Goal: Task Accomplishment & Management: Use online tool/utility

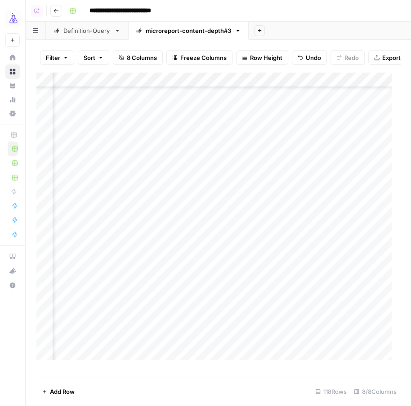
scroll to position [1548, 508]
click at [257, 30] on icon "button" at bounding box center [259, 30] width 5 height 5
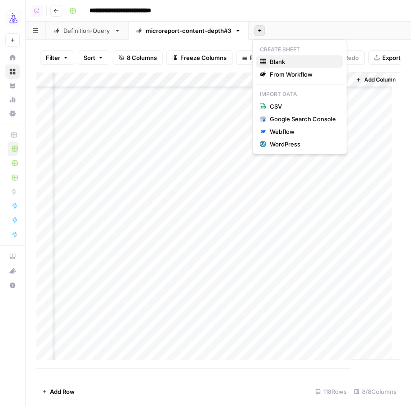
click at [275, 62] on span "Blank" at bounding box center [303, 61] width 66 height 9
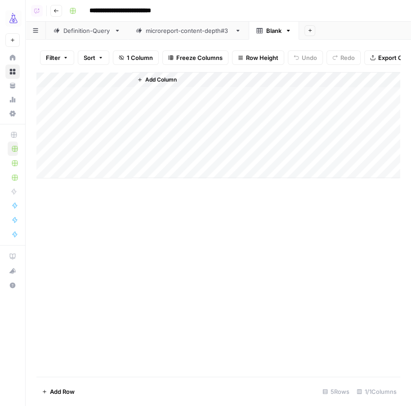
click at [95, 93] on div "Add Column" at bounding box center [218, 125] width 364 height 106
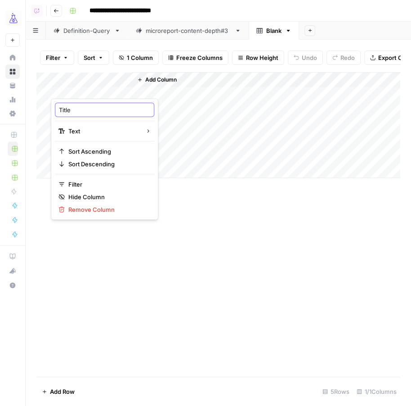
click at [74, 108] on input "Title" at bounding box center [104, 109] width 91 height 9
type input "query"
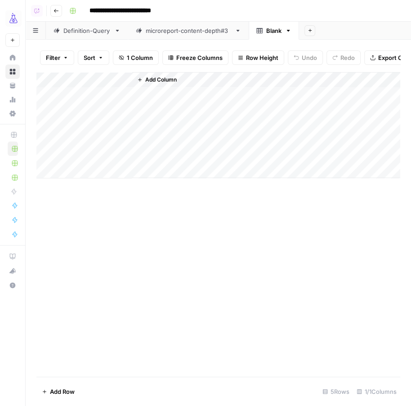
click at [155, 84] on span "Add Column" at bounding box center [161, 80] width 32 height 8
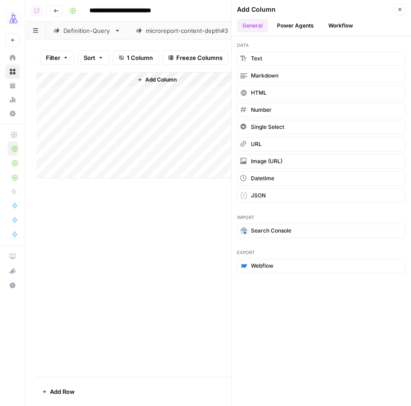
click at [340, 22] on button "Workflow" at bounding box center [341, 26] width 36 height 14
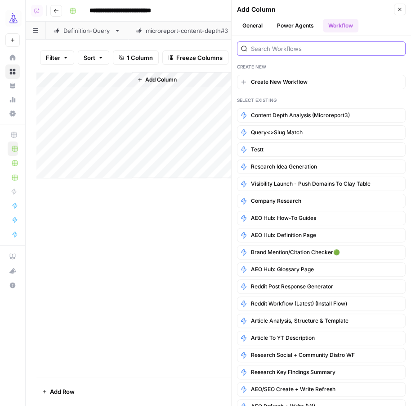
click at [308, 45] on input "search" at bounding box center [326, 48] width 151 height 9
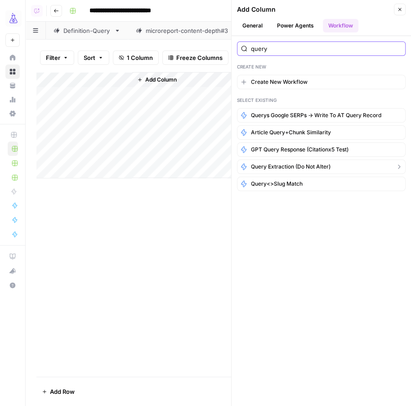
type input "query"
click at [315, 163] on span "Query Extraction (Do not alter)" at bounding box center [291, 167] width 80 height 8
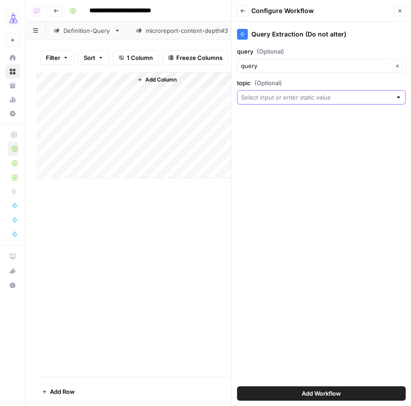
click at [288, 96] on input "topic (Optional)" at bounding box center [316, 97] width 151 height 9
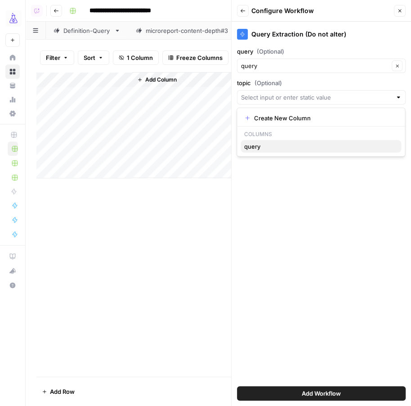
click at [257, 143] on span "query" at bounding box center [319, 146] width 150 height 9
type input "query"
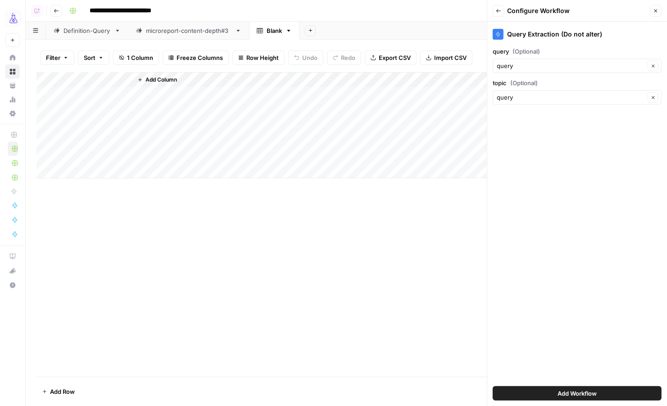
click at [152, 78] on span "Add Column" at bounding box center [161, 80] width 32 height 8
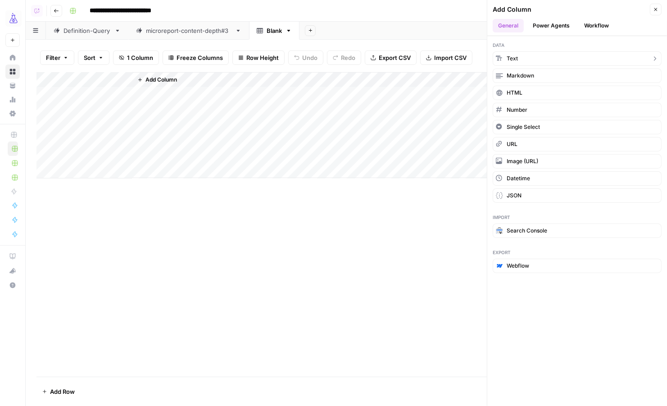
click at [411, 59] on button "Text" at bounding box center [576, 58] width 169 height 14
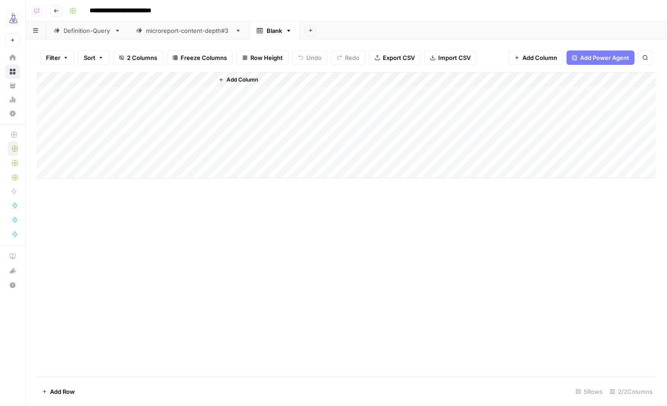
click at [162, 78] on div "Add Column" at bounding box center [345, 125] width 619 height 106
click at [147, 102] on input "New Column" at bounding box center [185, 101] width 91 height 9
type input "company"
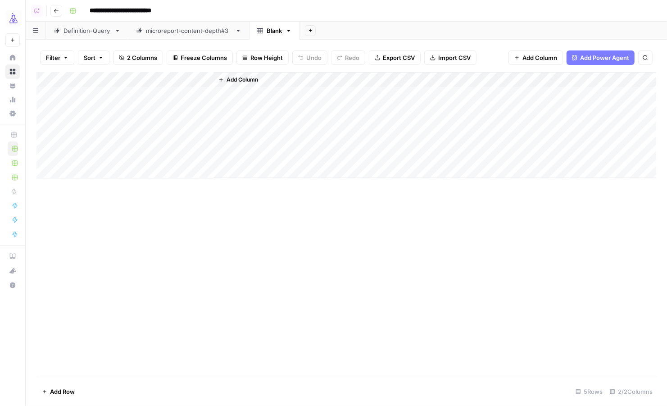
drag, startPoint x: 180, startPoint y: 77, endPoint x: 118, endPoint y: 77, distance: 62.1
click at [117, 77] on div "Add Column" at bounding box center [345, 125] width 619 height 106
click at [99, 93] on div "Add Column" at bounding box center [345, 125] width 619 height 106
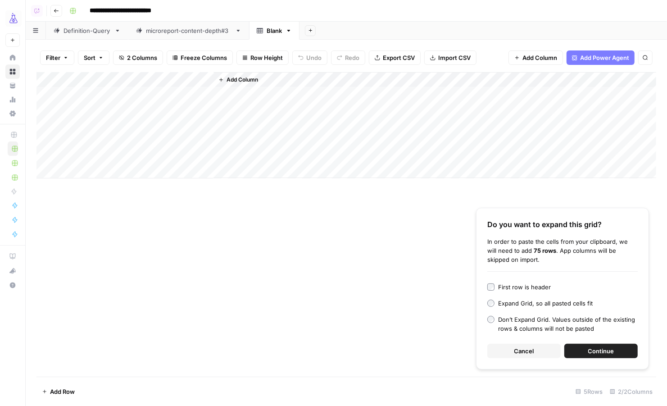
click at [411, 286] on div "First row is header" at bounding box center [524, 286] width 53 height 9
click at [411, 351] on button "Continue" at bounding box center [600, 350] width 73 height 14
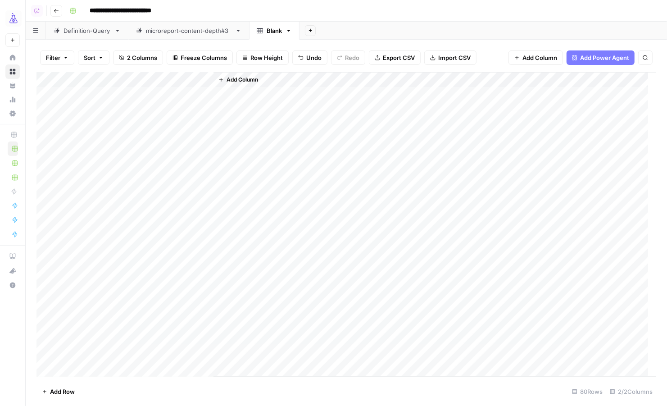
click at [250, 80] on span "Add Column" at bounding box center [242, 80] width 32 height 8
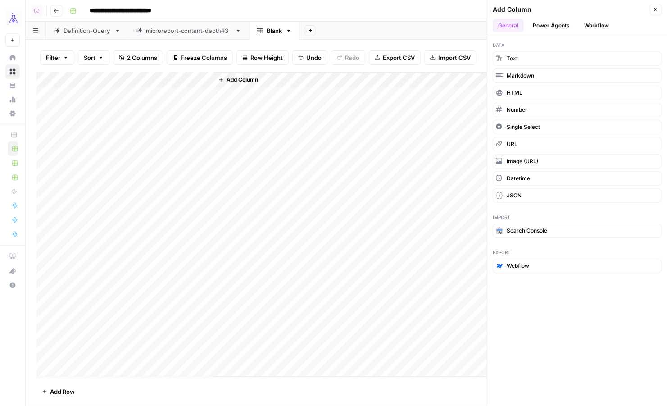
click at [411, 22] on button "Workflow" at bounding box center [596, 26] width 36 height 14
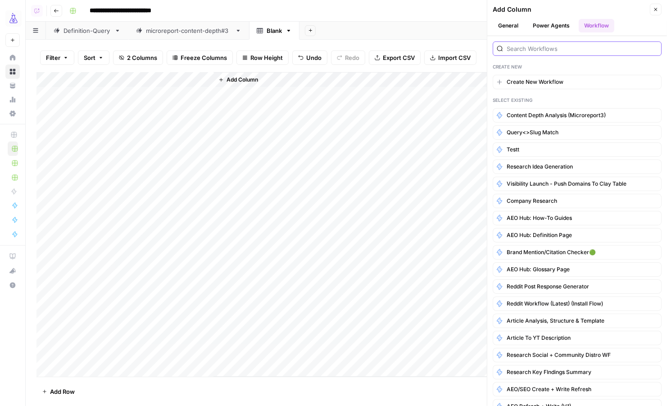
click at [411, 45] on input "search" at bounding box center [581, 48] width 151 height 9
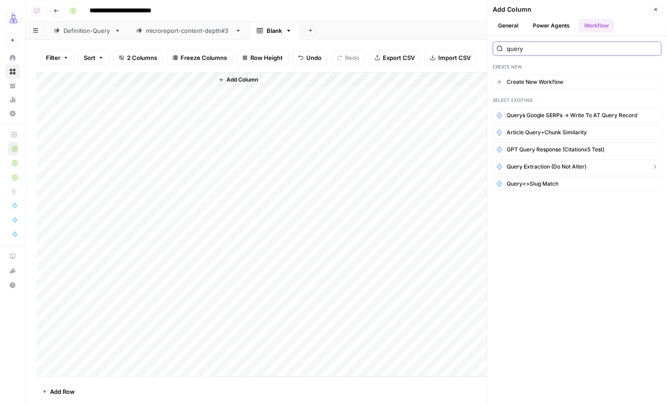
type input "query"
click at [411, 163] on span "Query Extraction (Do not alter)" at bounding box center [546, 167] width 80 height 8
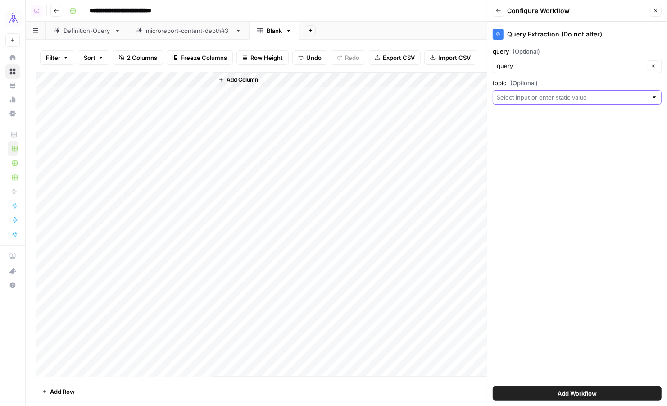
click at [411, 94] on input "topic (Optional)" at bounding box center [572, 97] width 151 height 9
click at [411, 158] on span "query" at bounding box center [575, 158] width 150 height 9
type input "query"
click at [411, 390] on button "Add Workflow" at bounding box center [576, 393] width 169 height 14
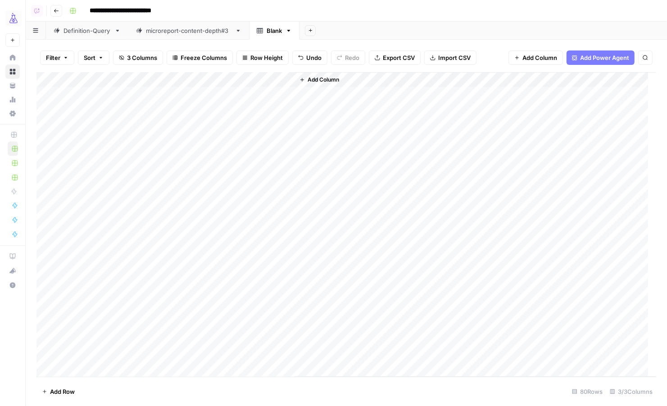
click at [252, 95] on div "Add Column" at bounding box center [345, 224] width 619 height 305
click at [277, 79] on div "Add Column" at bounding box center [345, 224] width 619 height 305
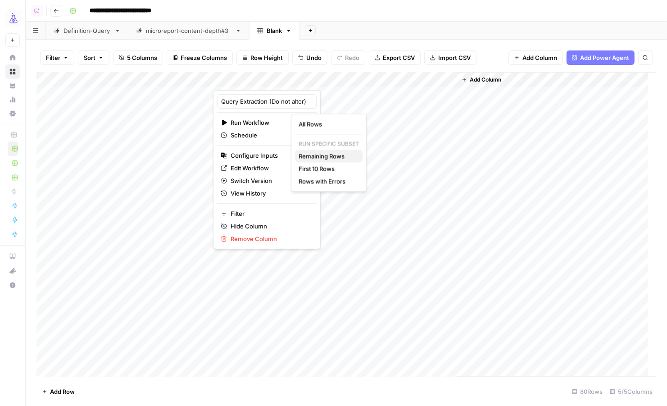
click at [308, 152] on span "Remaining Rows" at bounding box center [326, 156] width 57 height 9
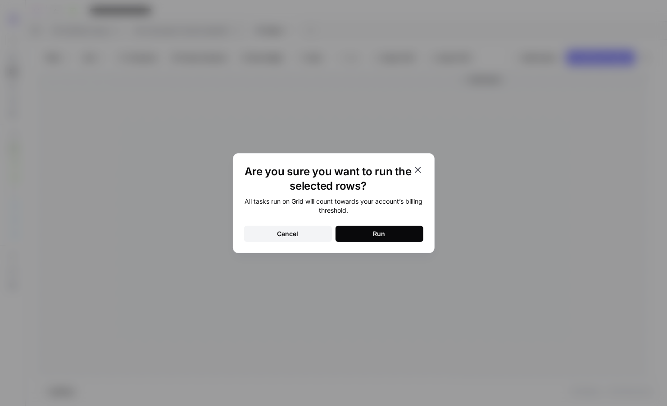
click at [363, 230] on button "Run" at bounding box center [379, 234] width 88 height 16
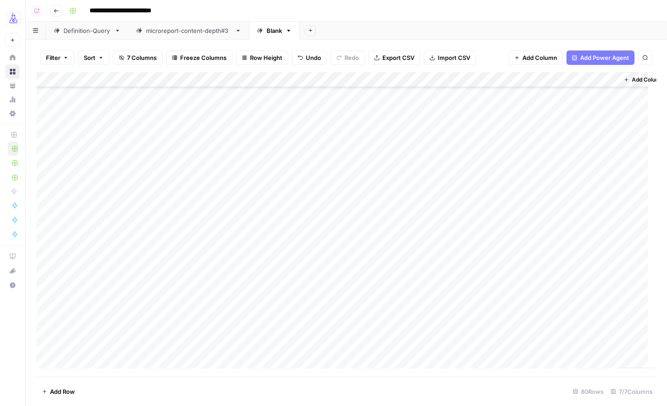
scroll to position [394, 0]
click at [411, 168] on div "Add Column" at bounding box center [345, 224] width 619 height 305
click at [411, 160] on div "Add Column" at bounding box center [345, 224] width 619 height 305
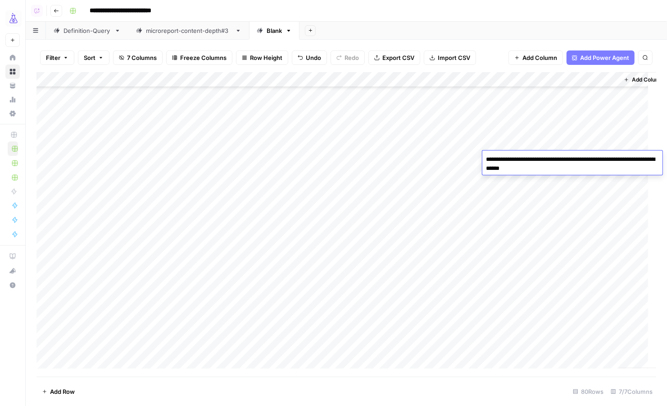
click at [411, 181] on div "Add Column" at bounding box center [345, 224] width 619 height 305
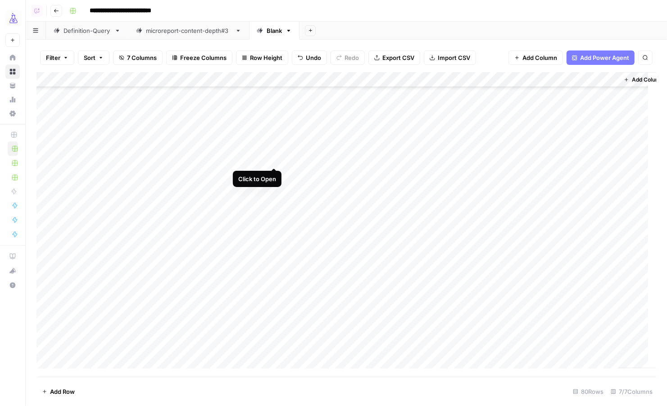
click at [272, 158] on div "Add Column" at bounding box center [345, 224] width 619 height 305
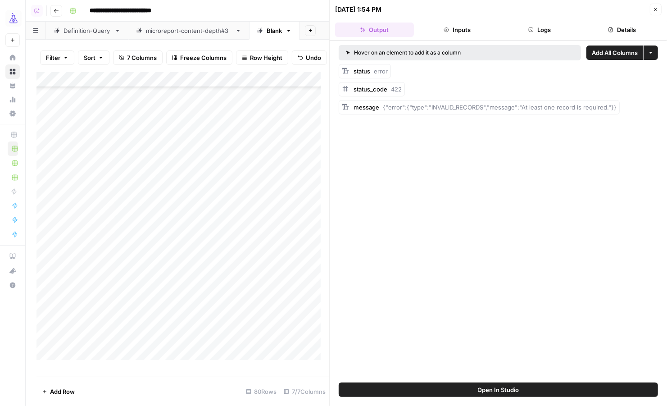
click at [411, 26] on button "Logs" at bounding box center [539, 30] width 79 height 14
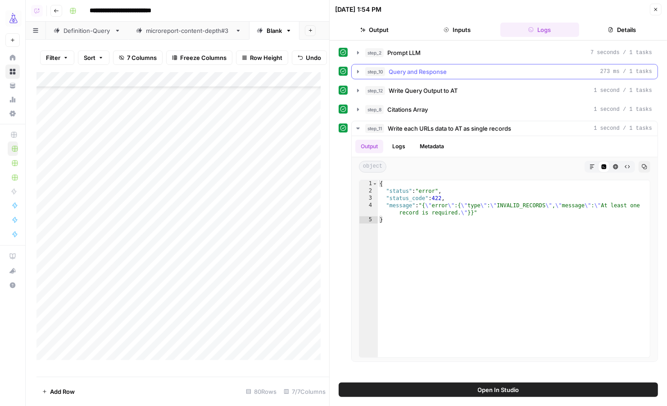
click at [359, 72] on icon "button" at bounding box center [357, 71] width 7 height 7
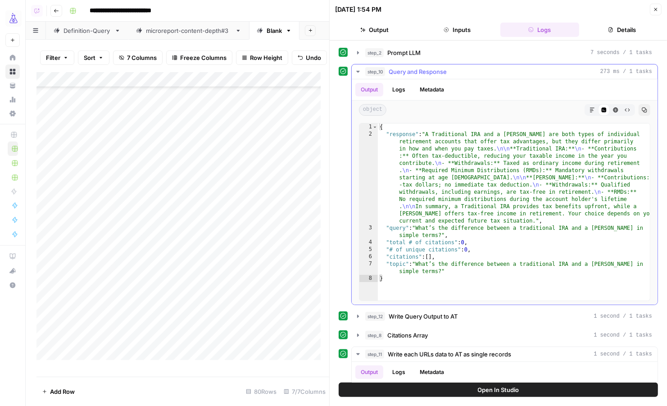
type textarea "**********"
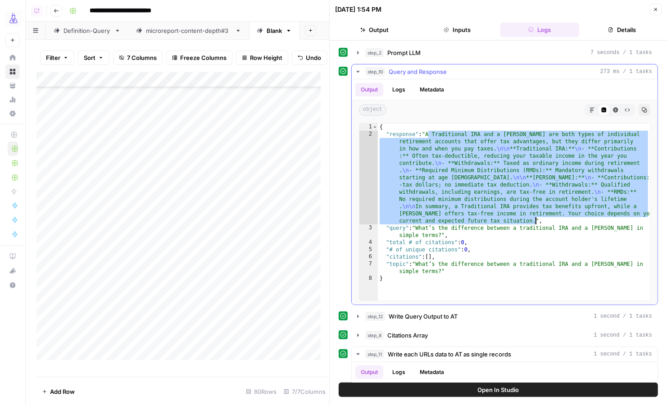
drag, startPoint x: 426, startPoint y: 131, endPoint x: 534, endPoint y: 220, distance: 139.4
click at [411, 220] on div "{ "response" : "A Traditional IRA and a [PERSON_NAME] are both types of individ…" at bounding box center [514, 219] width 272 height 192
click at [411, 8] on icon "button" at bounding box center [655, 9] width 5 height 5
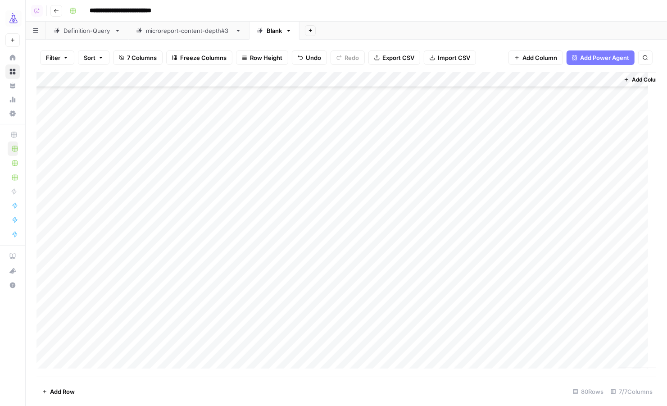
scroll to position [958, 0]
click at [50, 390] on span "Add Row" at bounding box center [62, 391] width 25 height 9
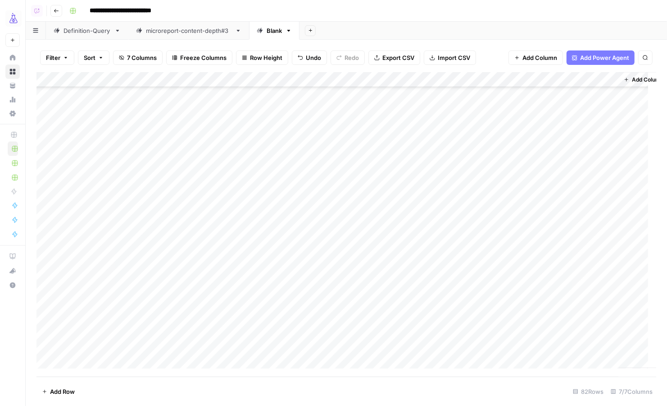
click at [50, 390] on span "Add Row" at bounding box center [62, 391] width 25 height 9
click at [72, 301] on div "Add Column" at bounding box center [345, 224] width 619 height 305
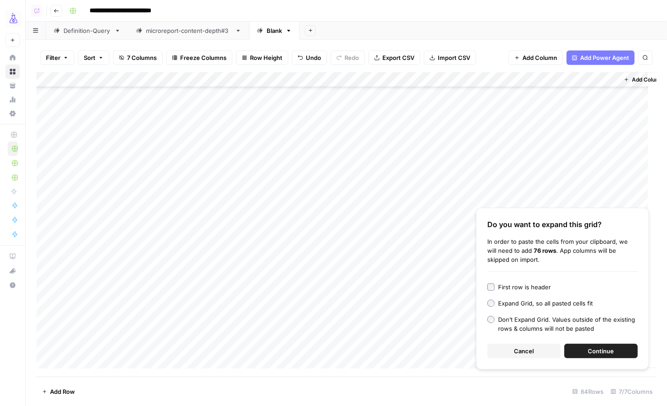
click at [411, 350] on button "Continue" at bounding box center [600, 350] width 73 height 14
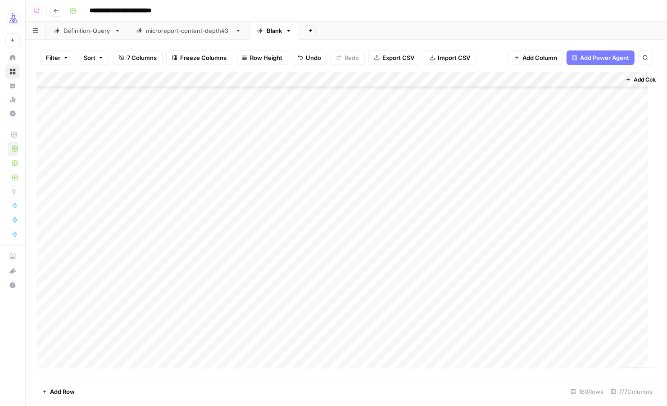
scroll to position [1116, 0]
click at [45, 203] on div "Add Column" at bounding box center [345, 224] width 619 height 305
click at [72, 122] on div "Add Column" at bounding box center [345, 224] width 619 height 305
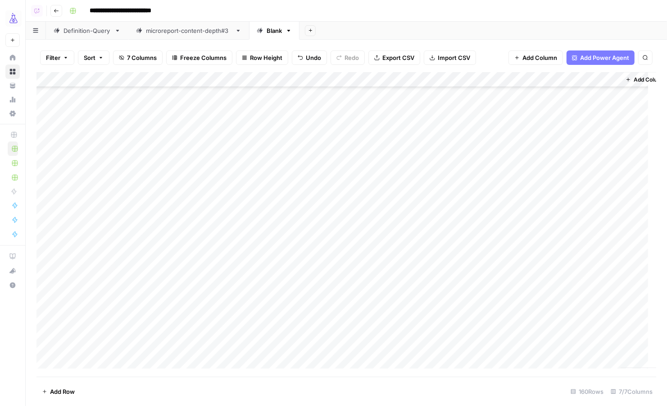
click at [44, 173] on div "Add Column" at bounding box center [345, 224] width 619 height 305
click at [47, 344] on div "Add Column" at bounding box center [345, 224] width 619 height 305
click at [276, 79] on div "Add Column" at bounding box center [345, 224] width 619 height 305
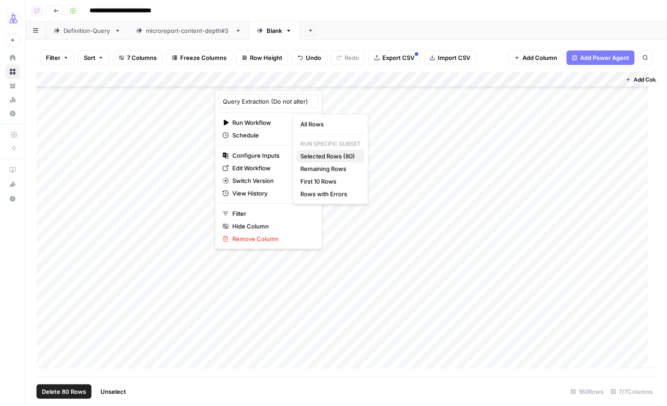
click at [312, 157] on span "Selected Rows (80)" at bounding box center [328, 156] width 57 height 9
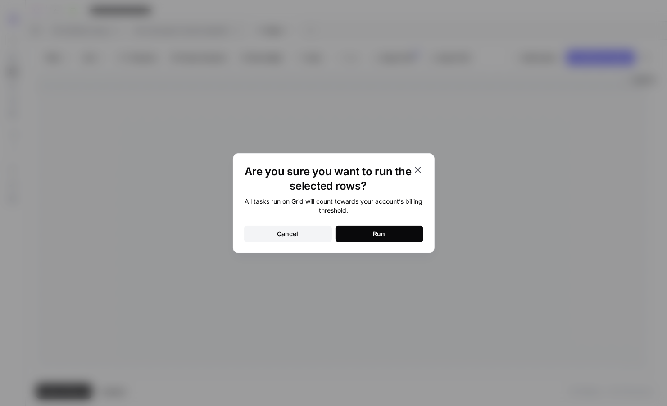
click at [344, 230] on button "Run" at bounding box center [379, 234] width 88 height 16
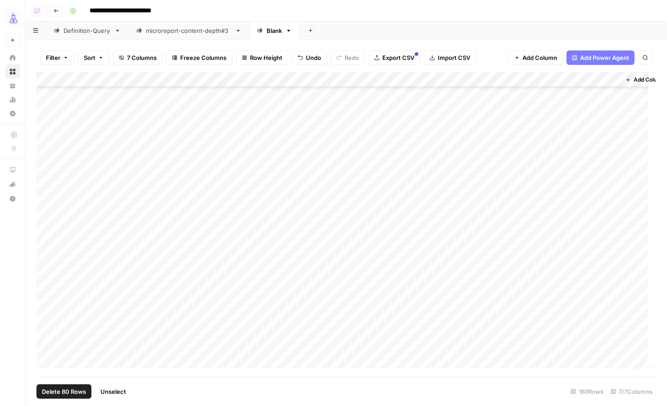
scroll to position [2182, 0]
click at [120, 391] on span "Unselect" at bounding box center [113, 391] width 26 height 9
click at [54, 388] on span "Add Row" at bounding box center [62, 391] width 25 height 9
click at [52, 390] on span "Add Row" at bounding box center [62, 391] width 25 height 9
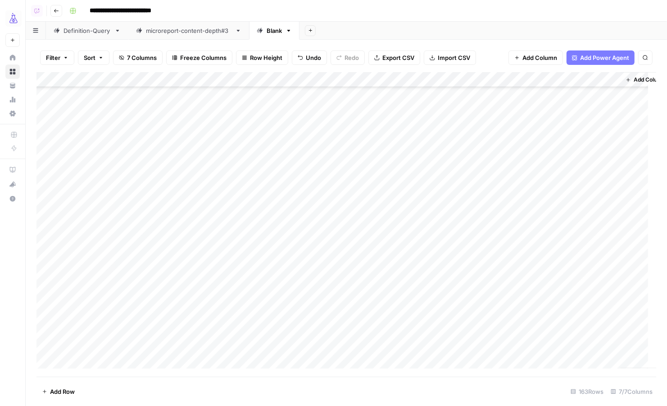
click at [52, 390] on span "Add Row" at bounding box center [62, 391] width 25 height 9
click at [81, 299] on div "Add Column" at bounding box center [345, 224] width 619 height 305
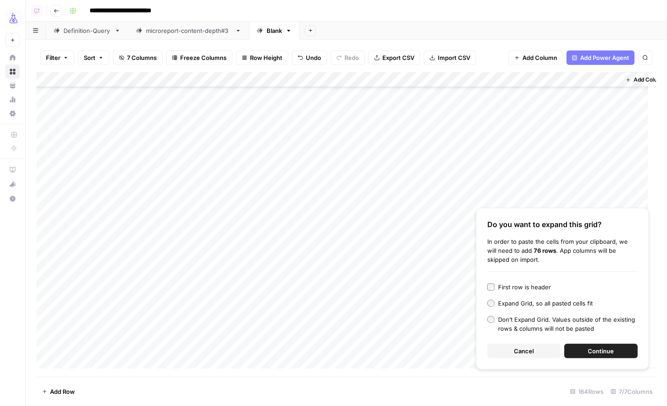
click at [411, 353] on span "Continue" at bounding box center [601, 350] width 26 height 9
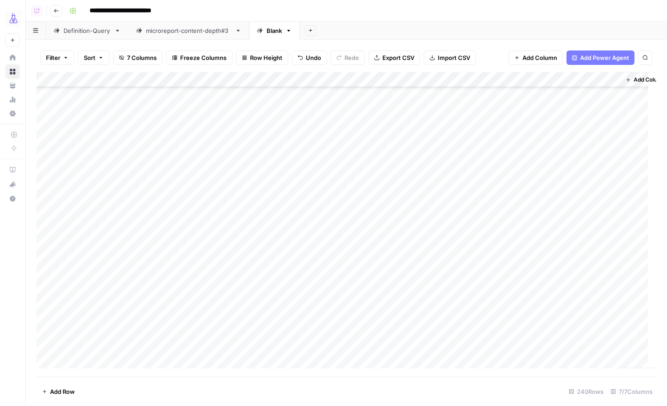
scroll to position [2320, 0]
click at [45, 223] on div "Add Column" at bounding box center [345, 224] width 619 height 305
click at [44, 346] on div "Add Column" at bounding box center [345, 224] width 619 height 305
click at [276, 79] on div "Add Column" at bounding box center [345, 224] width 619 height 305
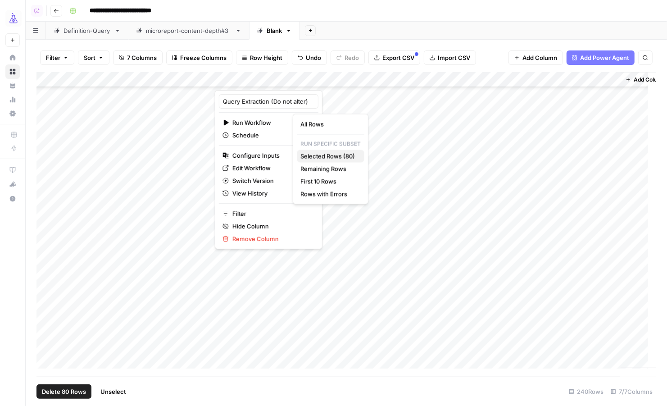
click at [309, 154] on span "Selected Rows (80)" at bounding box center [328, 156] width 57 height 9
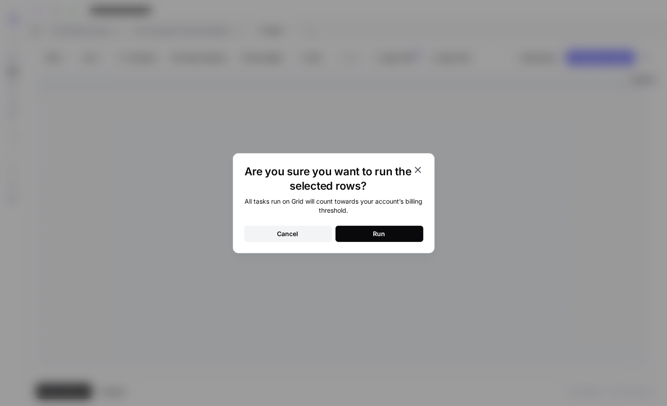
click at [357, 230] on button "Run" at bounding box center [379, 234] width 88 height 16
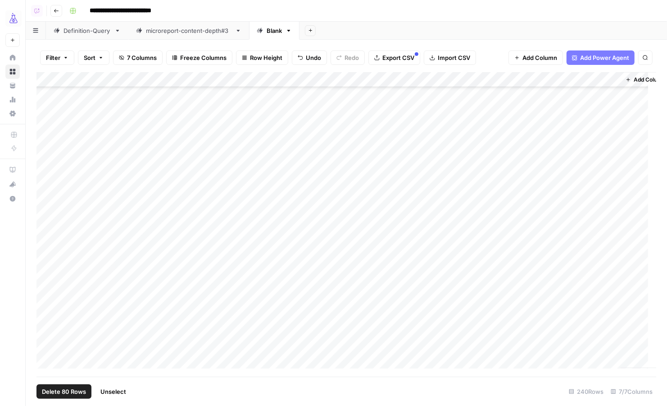
scroll to position [3254, 0]
click at [411, 284] on div "Add Column" at bounding box center [345, 224] width 619 height 305
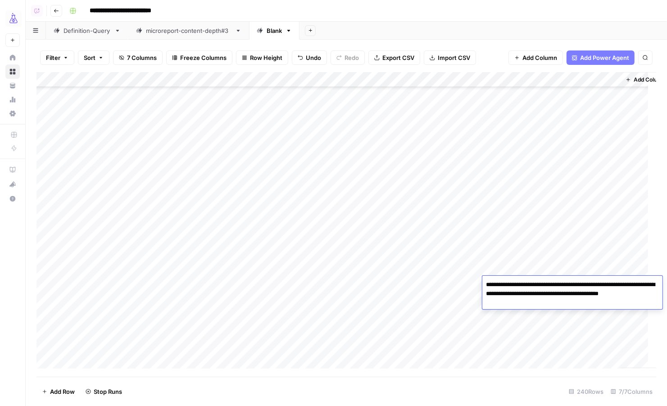
click at [411, 25] on div "Add Sheet" at bounding box center [482, 31] width 367 height 18
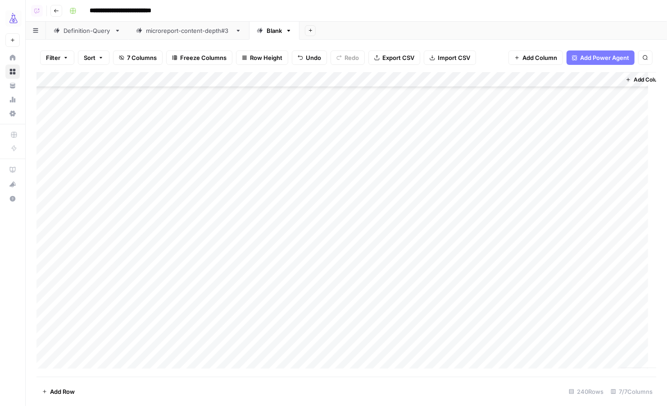
scroll to position [3407, 0]
click at [411, 344] on div "Add Column" at bounding box center [345, 224] width 619 height 305
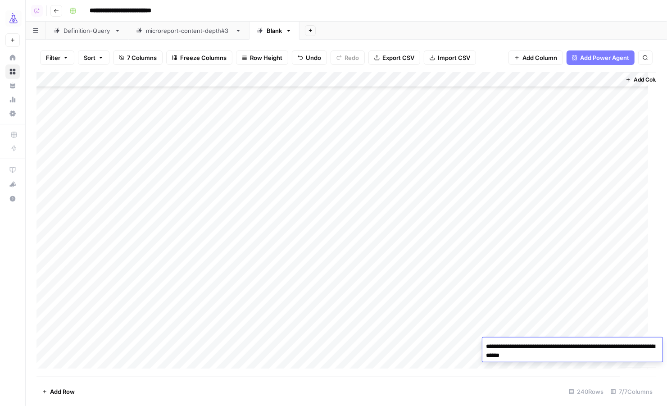
click at [65, 392] on span "Add Row" at bounding box center [62, 391] width 25 height 9
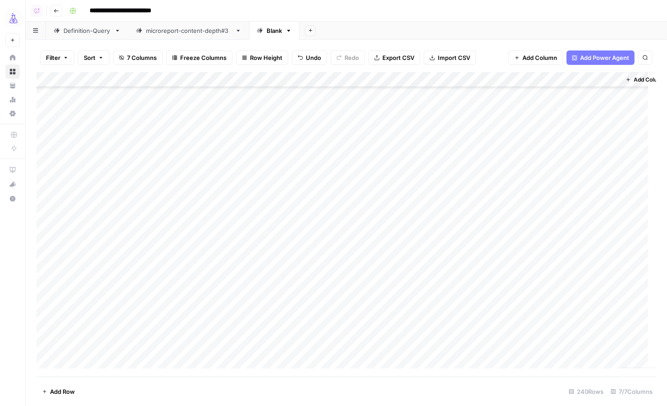
click at [65, 392] on span "Add Row" at bounding box center [62, 391] width 25 height 9
click at [167, 301] on div "Add Column" at bounding box center [345, 224] width 619 height 305
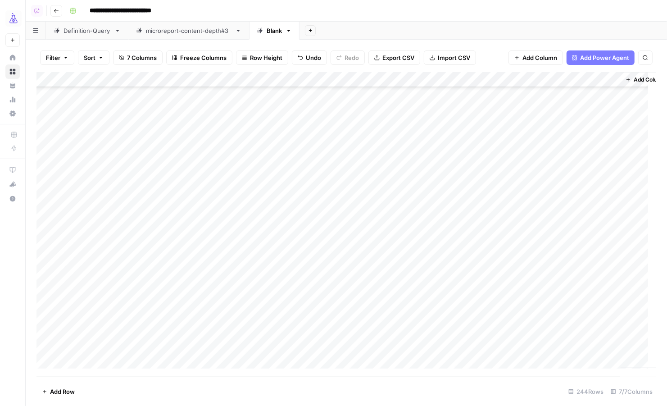
click at [95, 301] on div "Add Column" at bounding box center [345, 224] width 619 height 305
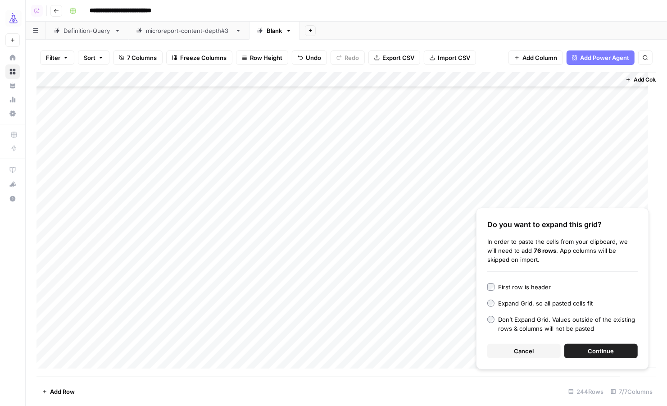
click at [411, 350] on button "Continue" at bounding box center [600, 350] width 73 height 14
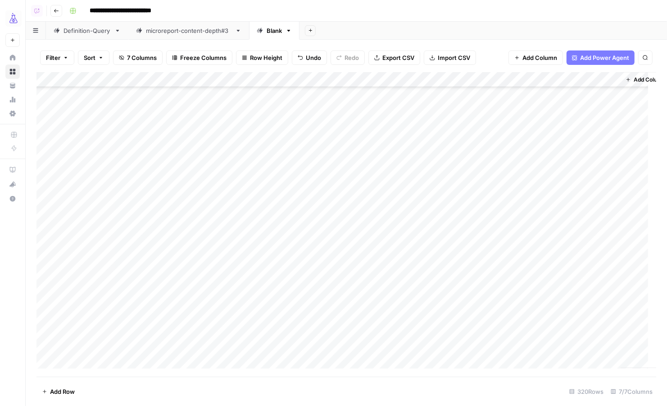
scroll to position [3574, 0]
click at [44, 192] on div "Add Column" at bounding box center [345, 224] width 619 height 305
click at [48, 347] on div "Add Column" at bounding box center [345, 224] width 619 height 305
click at [276, 78] on div "Add Column" at bounding box center [345, 224] width 619 height 305
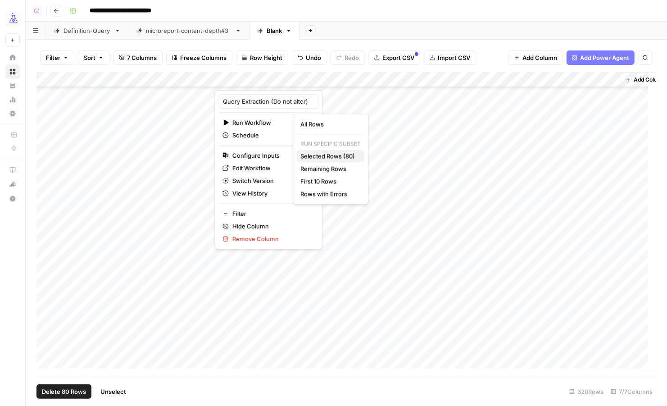
click at [320, 154] on span "Selected Rows (80)" at bounding box center [328, 156] width 57 height 9
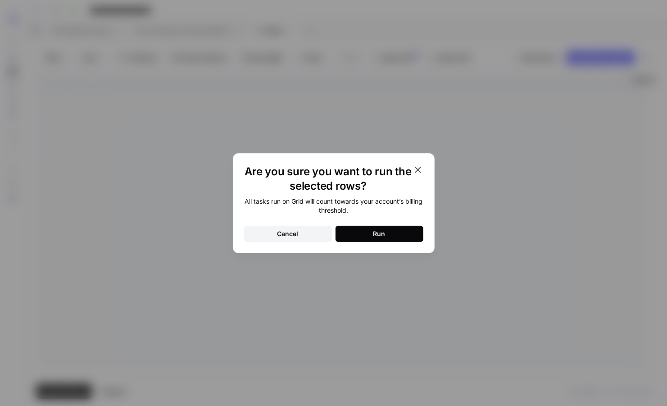
click at [374, 229] on div "Run" at bounding box center [379, 233] width 12 height 9
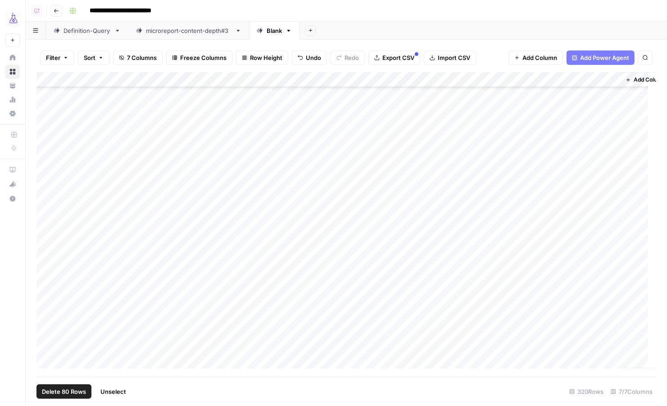
click at [117, 394] on span "Unselect" at bounding box center [113, 391] width 26 height 9
click at [55, 393] on span "Add Row" at bounding box center [62, 391] width 25 height 9
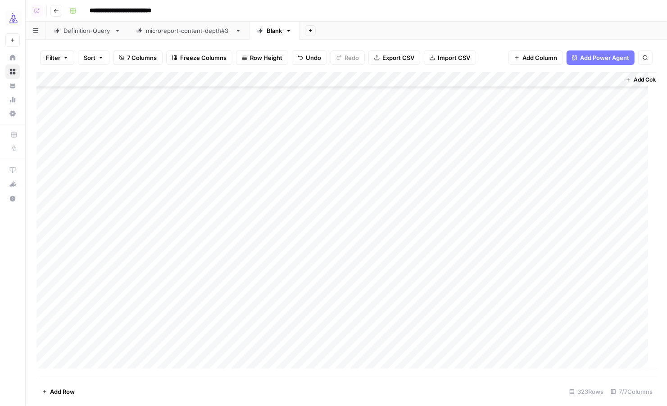
click at [55, 393] on span "Add Row" at bounding box center [62, 391] width 25 height 9
click at [76, 299] on div "Add Column" at bounding box center [345, 224] width 619 height 305
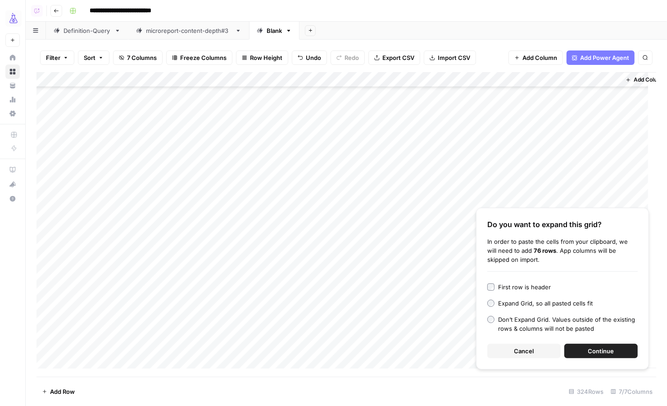
click at [411, 348] on button "Continue" at bounding box center [600, 350] width 73 height 14
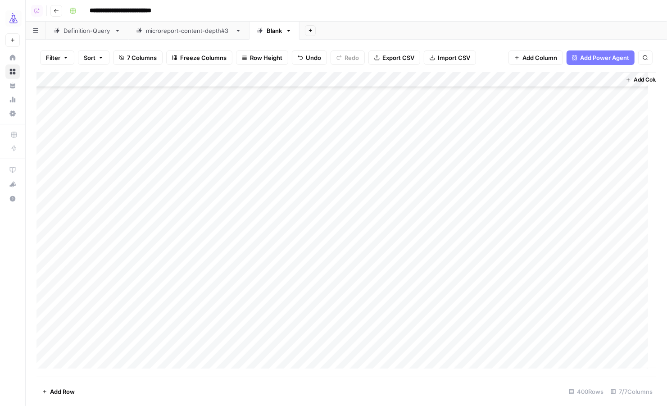
scroll to position [4717, 0]
click at [44, 275] on div "Add Column" at bounding box center [345, 224] width 619 height 305
click at [46, 344] on div "Add Column" at bounding box center [345, 224] width 619 height 305
click at [277, 78] on div "Add Column" at bounding box center [345, 224] width 619 height 305
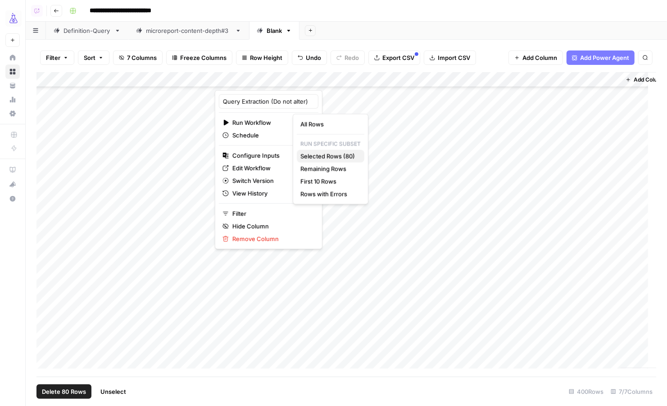
click at [305, 155] on span "Selected Rows (80)" at bounding box center [328, 156] width 57 height 9
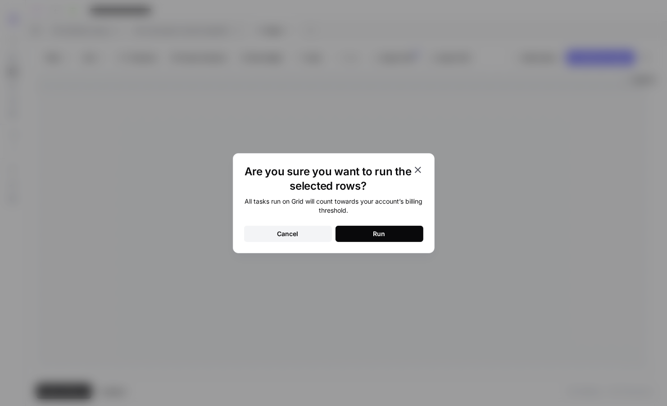
click at [352, 233] on button "Run" at bounding box center [379, 234] width 88 height 16
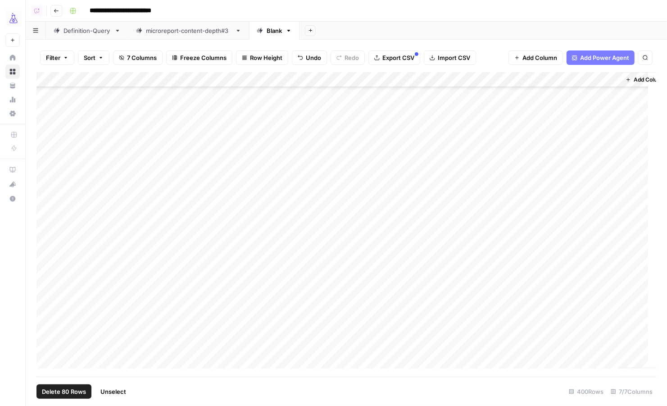
click at [112, 392] on span "Unselect" at bounding box center [113, 391] width 26 height 9
click at [63, 395] on span "Add Row" at bounding box center [62, 391] width 25 height 9
click at [78, 330] on div "Add Column" at bounding box center [345, 224] width 619 height 305
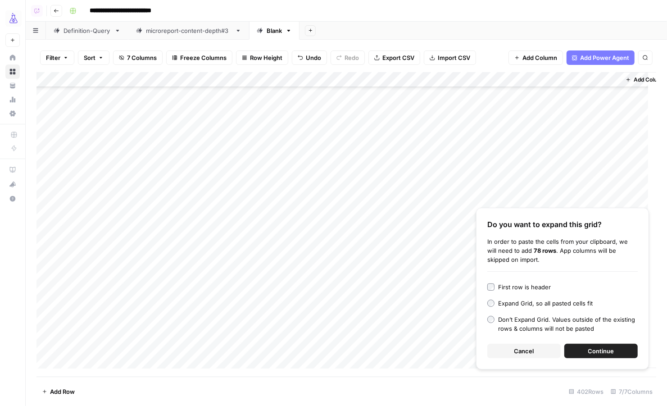
click at [411, 345] on button "Continue" at bounding box center [600, 350] width 73 height 14
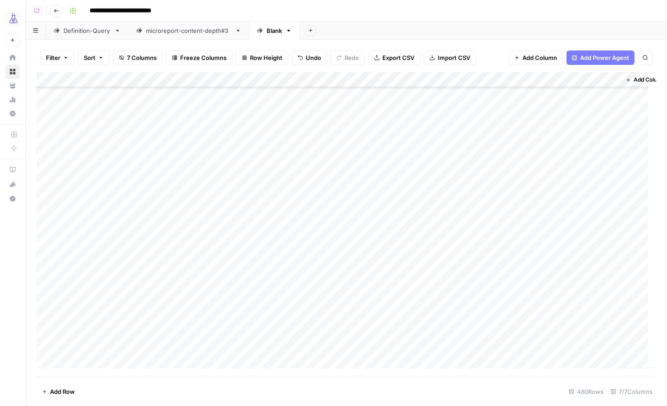
click at [44, 347] on div "Add Column" at bounding box center [345, 224] width 619 height 305
click at [46, 326] on div "Add Column" at bounding box center [345, 224] width 619 height 305
click at [81, 172] on div "Add Column" at bounding box center [345, 224] width 619 height 305
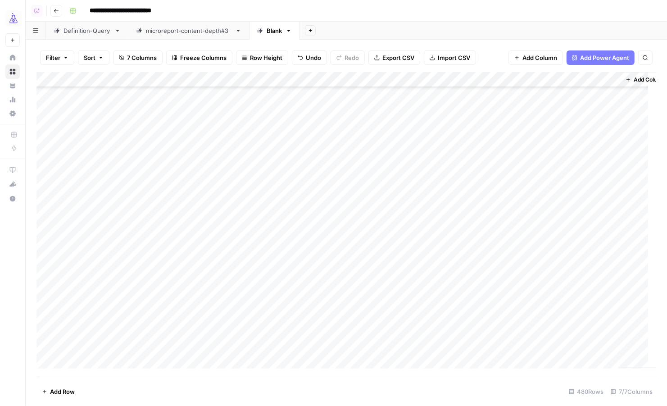
scroll to position [5942, 0]
click at [43, 275] on div "Add Column" at bounding box center [345, 224] width 619 height 305
click at [45, 344] on div "Add Column" at bounding box center [345, 224] width 619 height 305
click at [279, 80] on div "Add Column" at bounding box center [345, 224] width 619 height 305
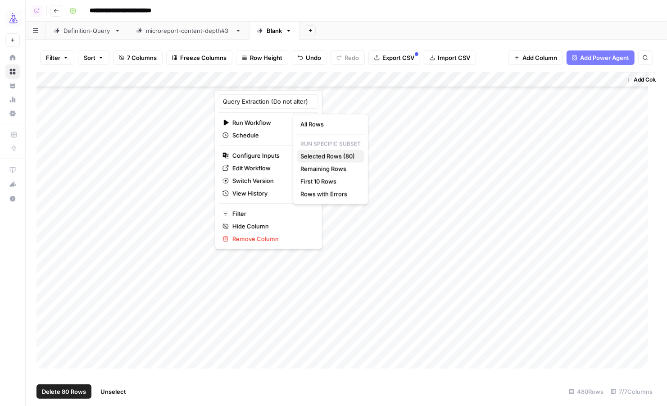
click at [310, 153] on span "Selected Rows (80)" at bounding box center [328, 156] width 57 height 9
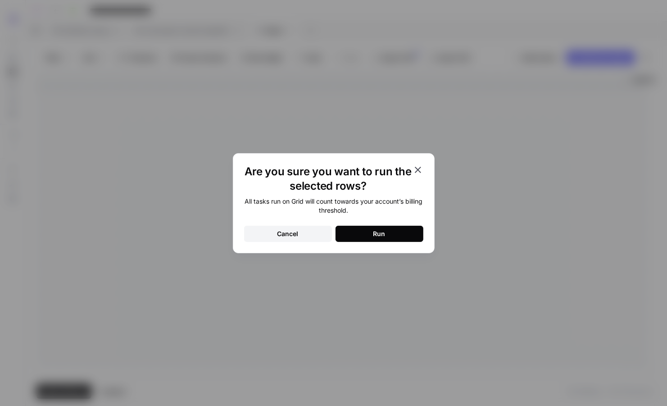
click at [358, 230] on button "Run" at bounding box center [379, 234] width 88 height 16
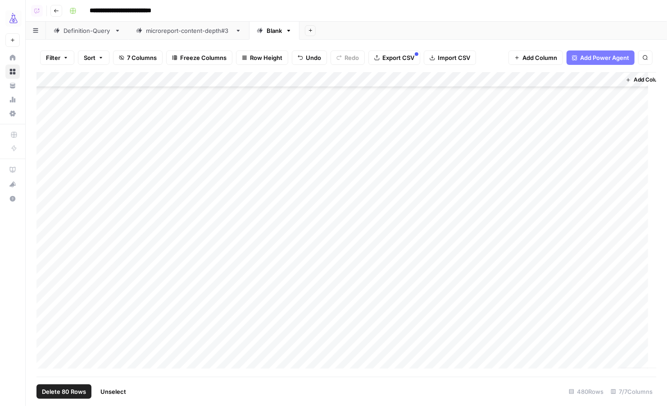
click at [116, 391] on span "Unselect" at bounding box center [113, 391] width 26 height 9
click at [411, 251] on div "Add Column" at bounding box center [345, 224] width 619 height 305
click at [411, 280] on div "Add Column" at bounding box center [345, 224] width 619 height 305
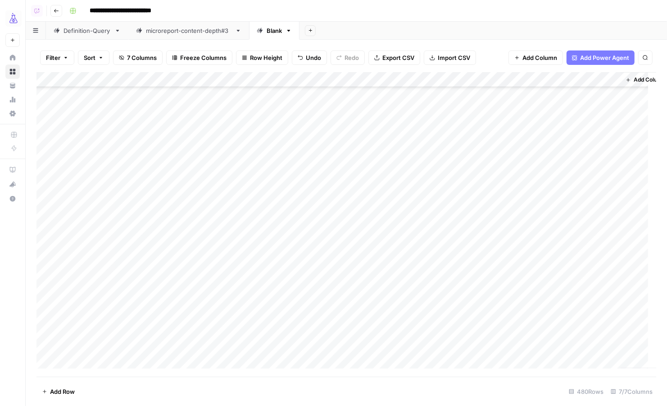
scroll to position [7080, 0]
click at [60, 389] on span "Add Row" at bounding box center [62, 391] width 25 height 9
click at [100, 331] on div "Add Column" at bounding box center [345, 224] width 619 height 305
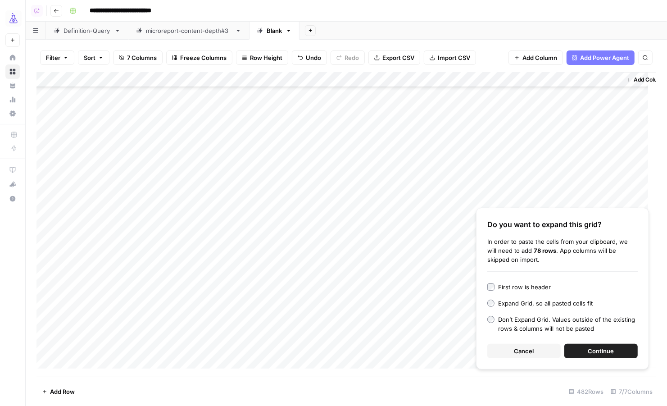
click at [411, 348] on span "Continue" at bounding box center [601, 350] width 26 height 9
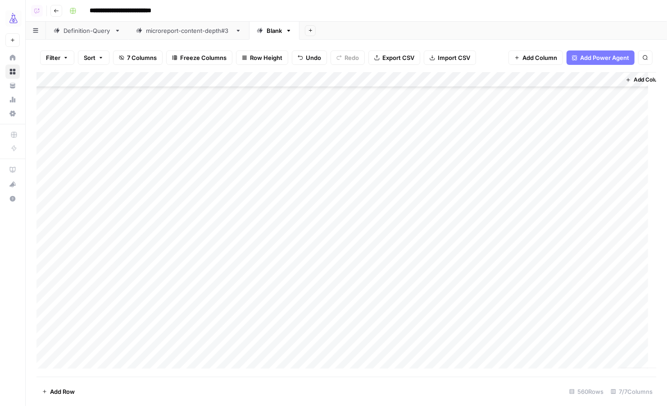
scroll to position [7232, 0]
click at [102, 211] on div "Add Column" at bounding box center [345, 224] width 619 height 305
click at [95, 225] on div "Add Column" at bounding box center [345, 224] width 619 height 305
click at [76, 206] on div "Add Column" at bounding box center [345, 224] width 619 height 305
click at [42, 209] on div "Add Column" at bounding box center [345, 224] width 619 height 305
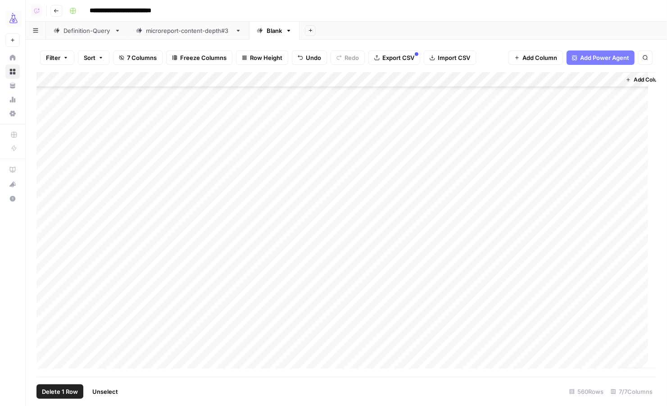
scroll to position [8304, 0]
click at [47, 345] on div "Add Column" at bounding box center [345, 224] width 619 height 305
click at [275, 78] on div "Add Column" at bounding box center [345, 224] width 619 height 305
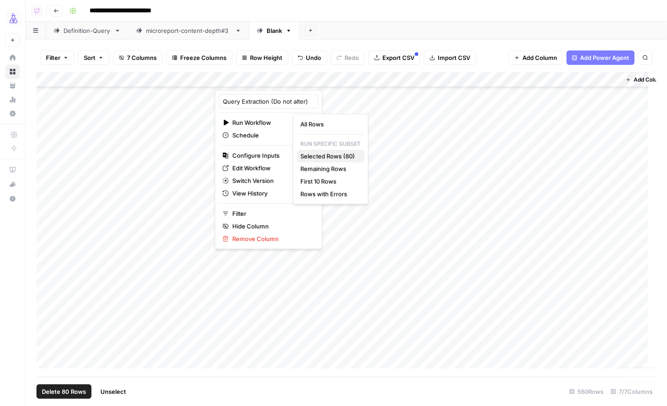
click at [310, 156] on span "Selected Rows (80)" at bounding box center [328, 156] width 57 height 9
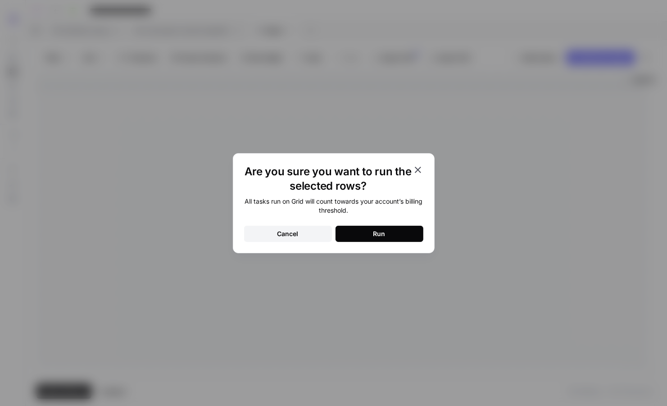
click at [354, 232] on button "Run" at bounding box center [379, 234] width 88 height 16
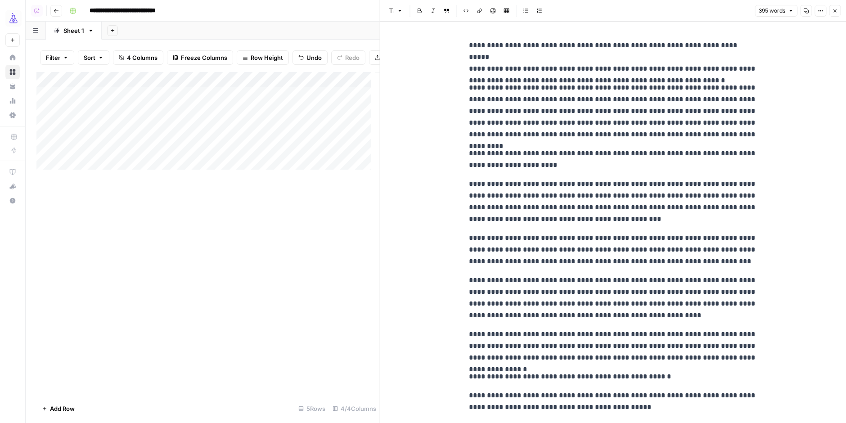
click at [835, 8] on icon "button" at bounding box center [834, 10] width 5 height 5
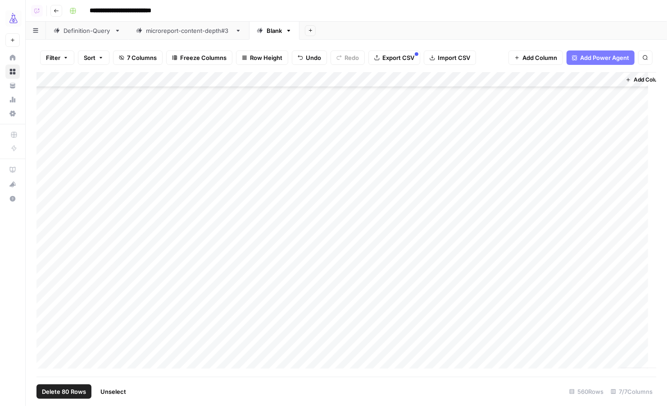
scroll to position [8304, 0]
